Goal: Check status: Check status

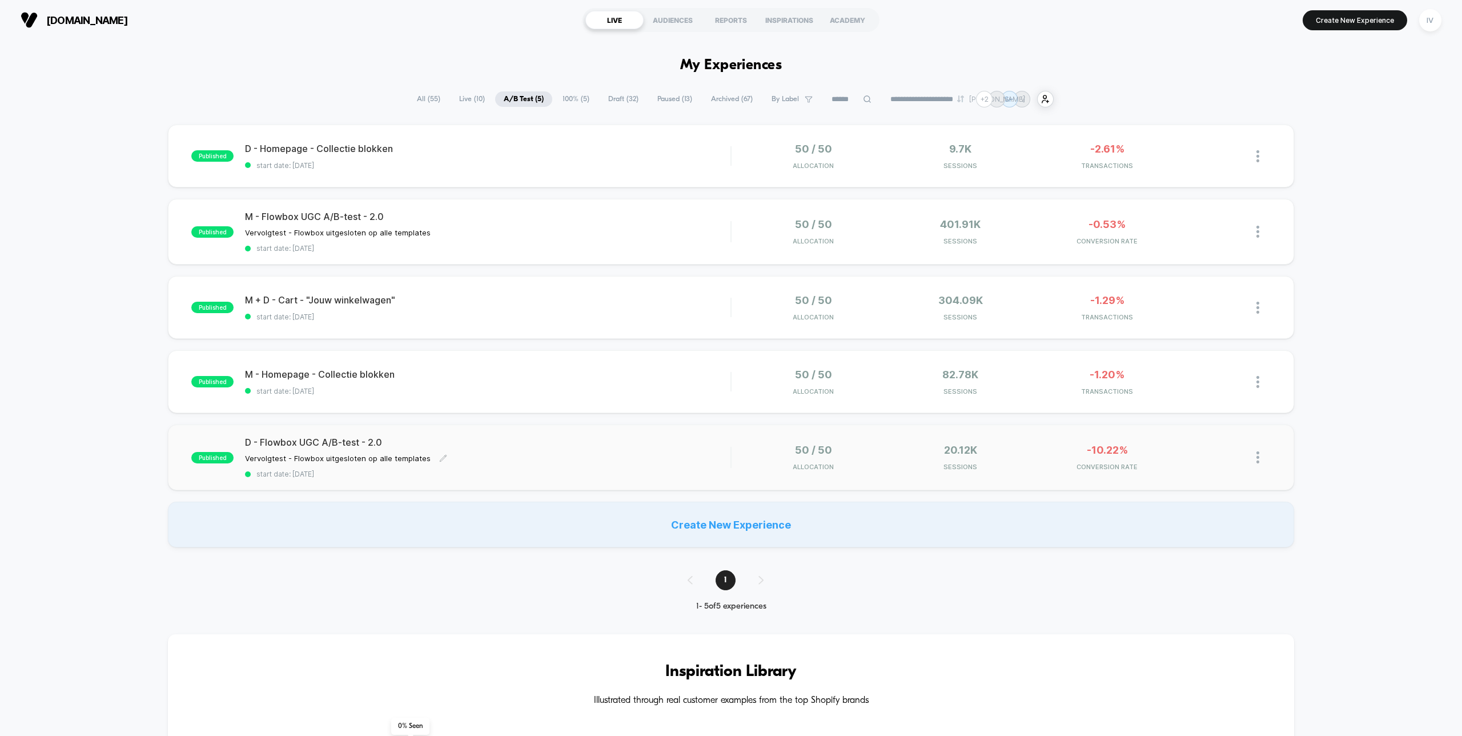
click at [521, 471] on span "start date: [DATE]" at bounding box center [487, 473] width 485 height 9
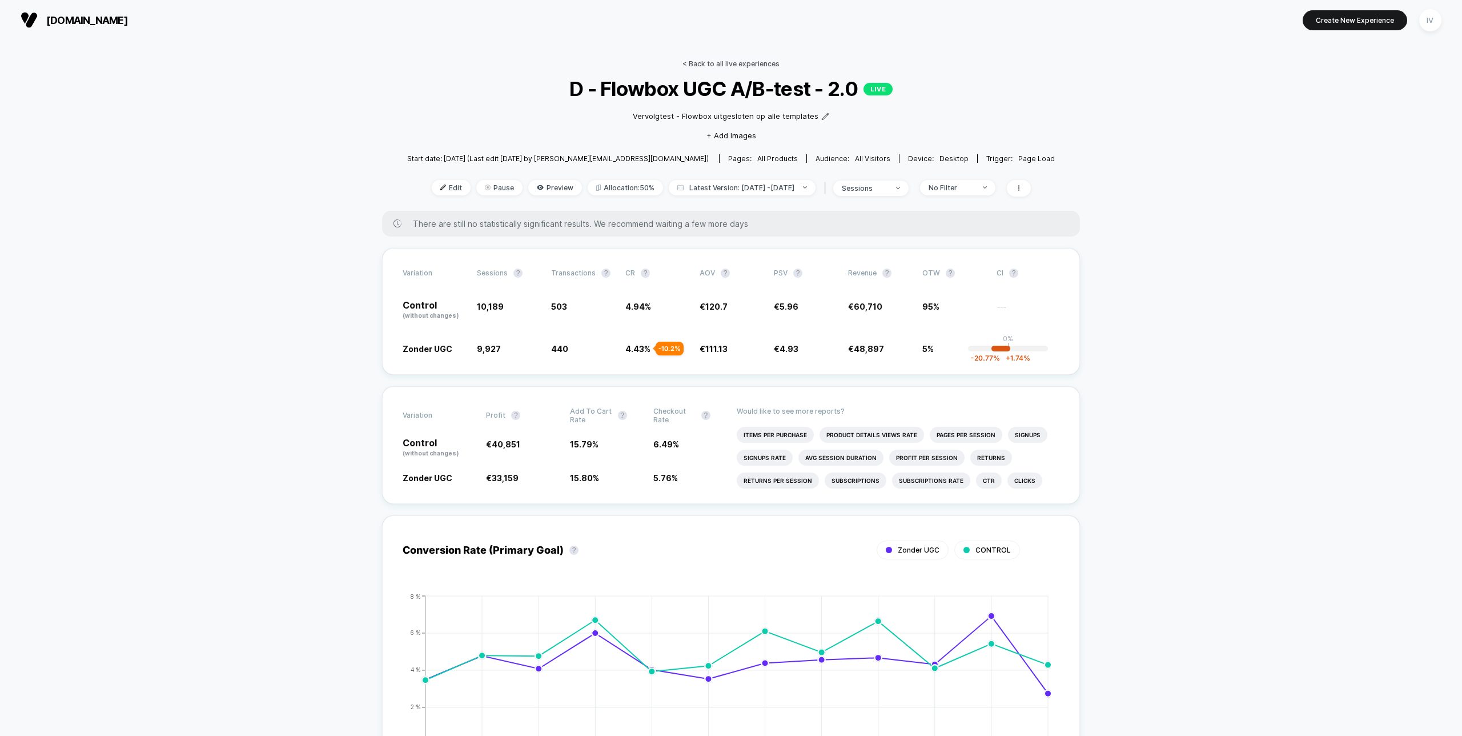
click at [708, 61] on link "< Back to all live experiences" at bounding box center [730, 63] width 97 height 9
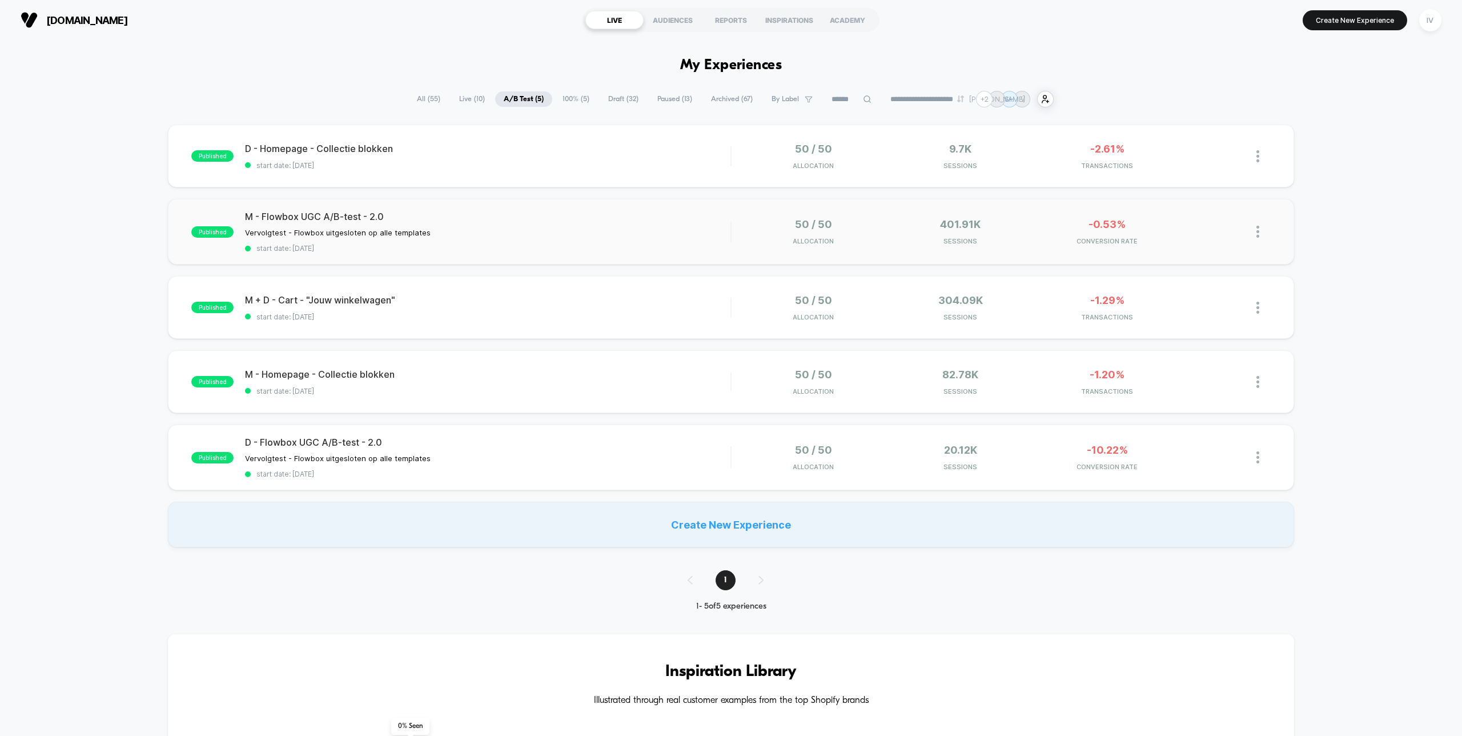
click at [496, 219] on span "M - Flowbox UGC A/B-test - 2.0" at bounding box center [487, 216] width 485 height 11
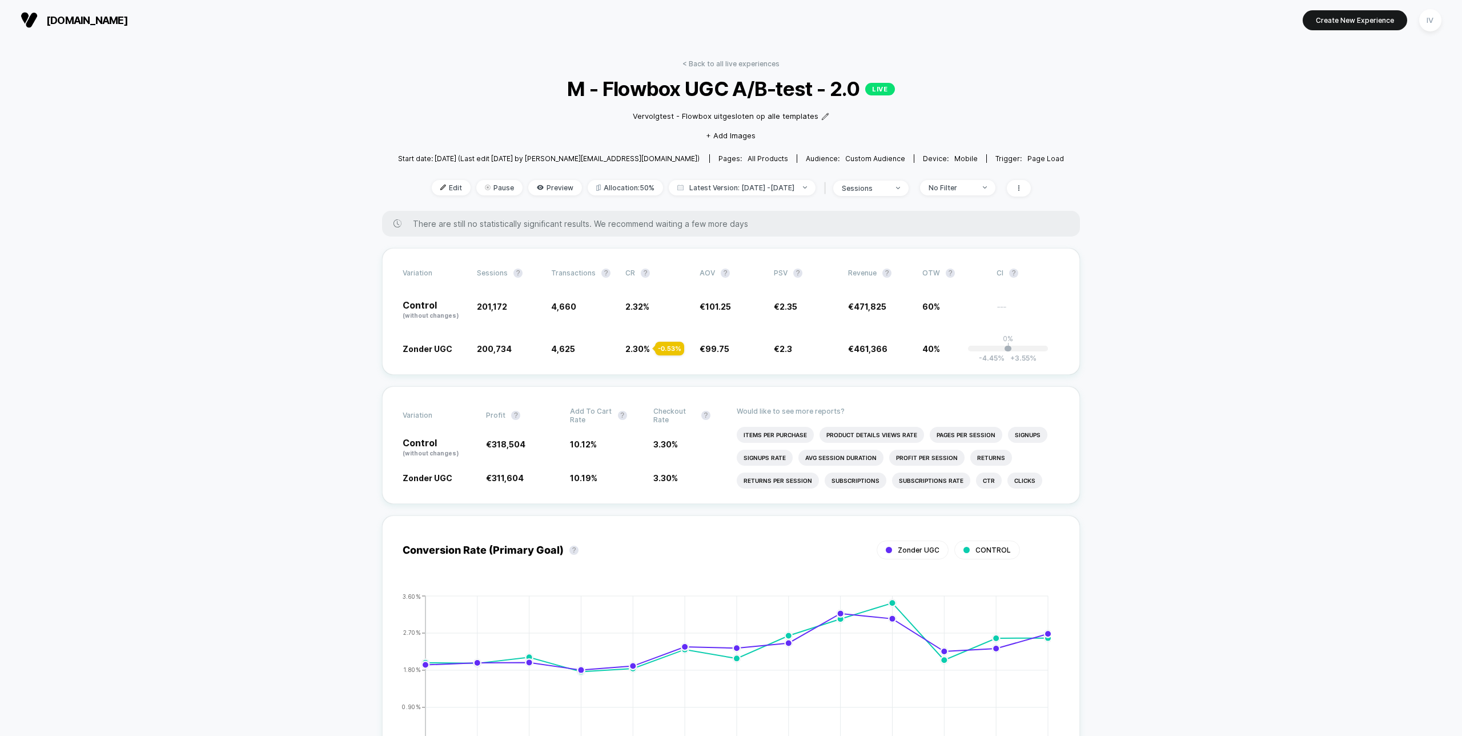
click at [740, 61] on link "< Back to all live experiences" at bounding box center [730, 63] width 97 height 9
